Goal: Information Seeking & Learning: Learn about a topic

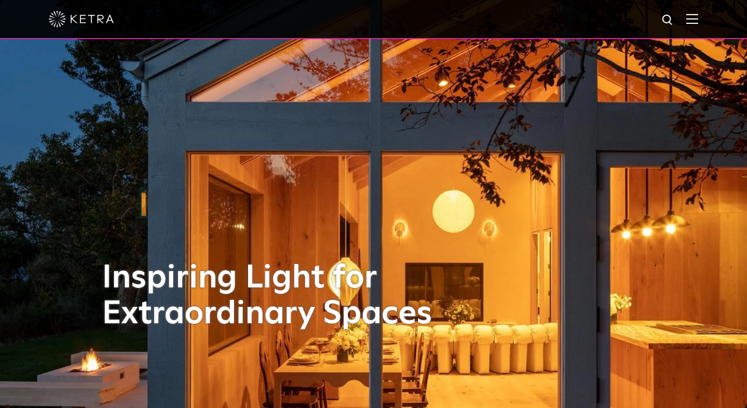
click at [692, 17] on img at bounding box center [692, 19] width 12 height 10
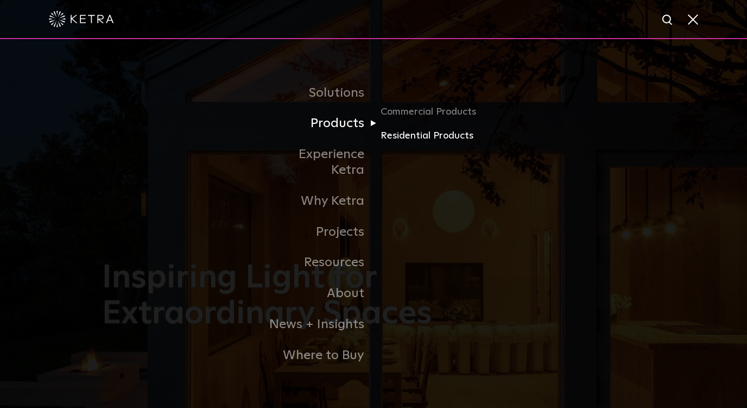
click at [423, 143] on link "Residential Products" at bounding box center [432, 136] width 104 height 16
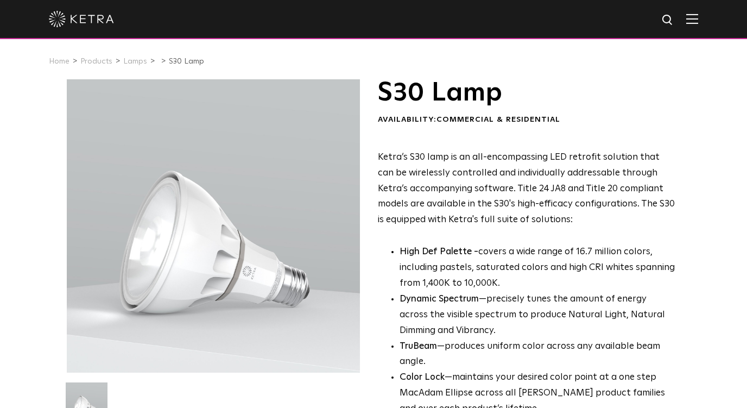
click at [696, 22] on img at bounding box center [692, 19] width 12 height 10
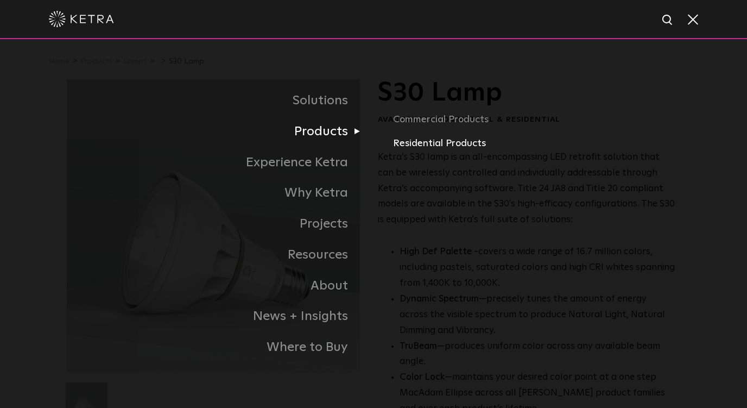
click at [410, 144] on link "Residential Products" at bounding box center [536, 144] width 287 height 16
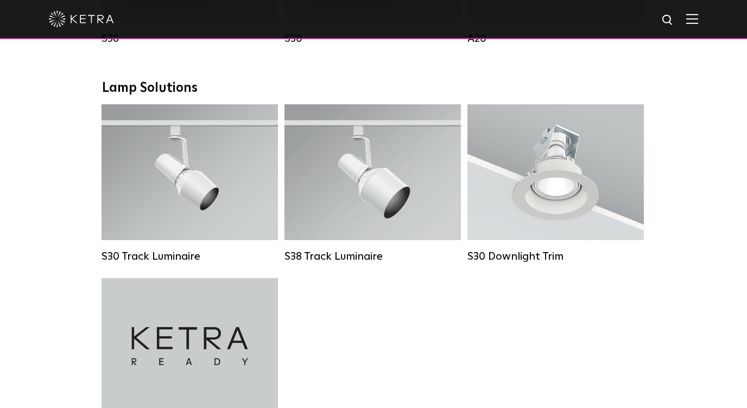
scroll to position [791, 0]
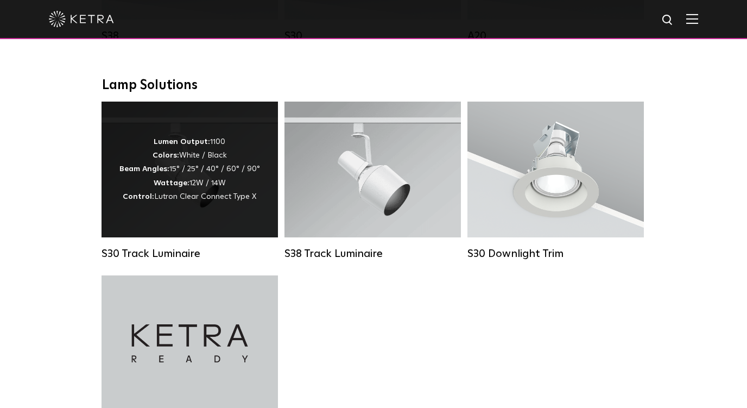
click at [177, 185] on strong "Wattage:" at bounding box center [172, 183] width 36 height 8
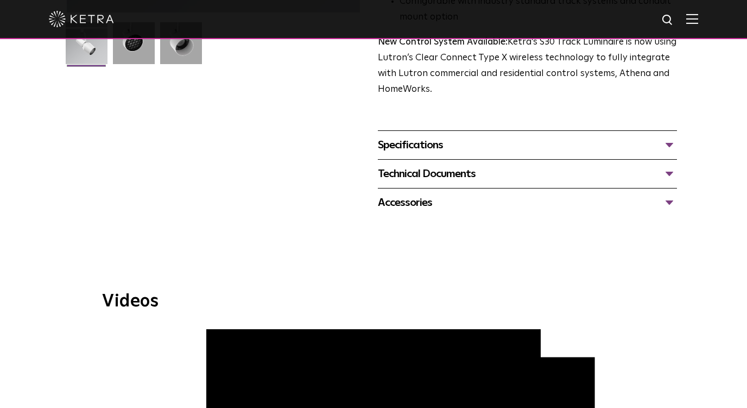
scroll to position [360, 0]
click at [669, 136] on div "Specifications" at bounding box center [527, 144] width 299 height 17
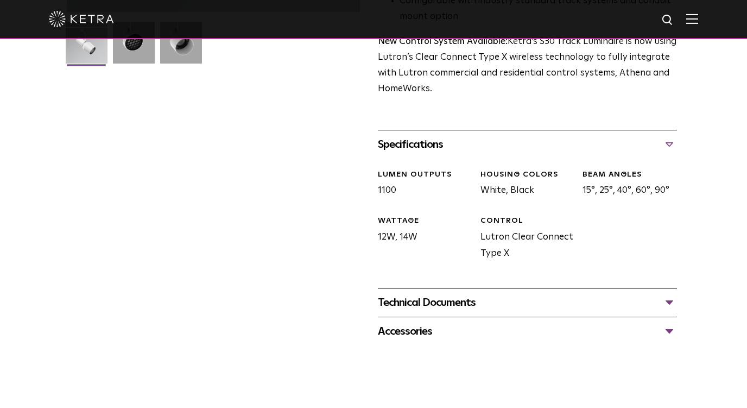
click at [666, 294] on div "Technical Documents" at bounding box center [527, 302] width 299 height 17
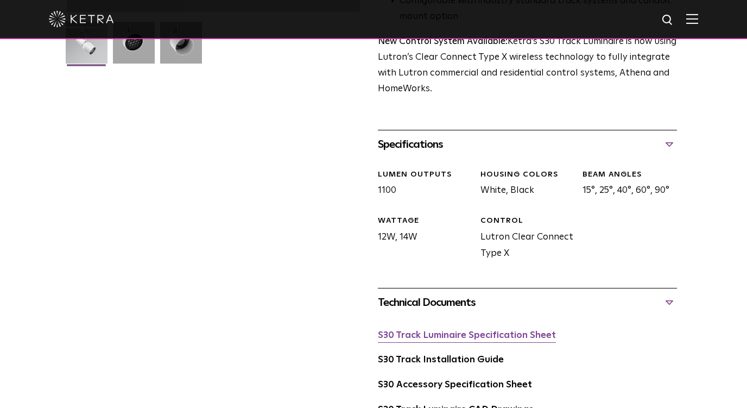
click at [426, 330] on link "S30 Track Luminaire Specification Sheet" at bounding box center [467, 334] width 178 height 9
